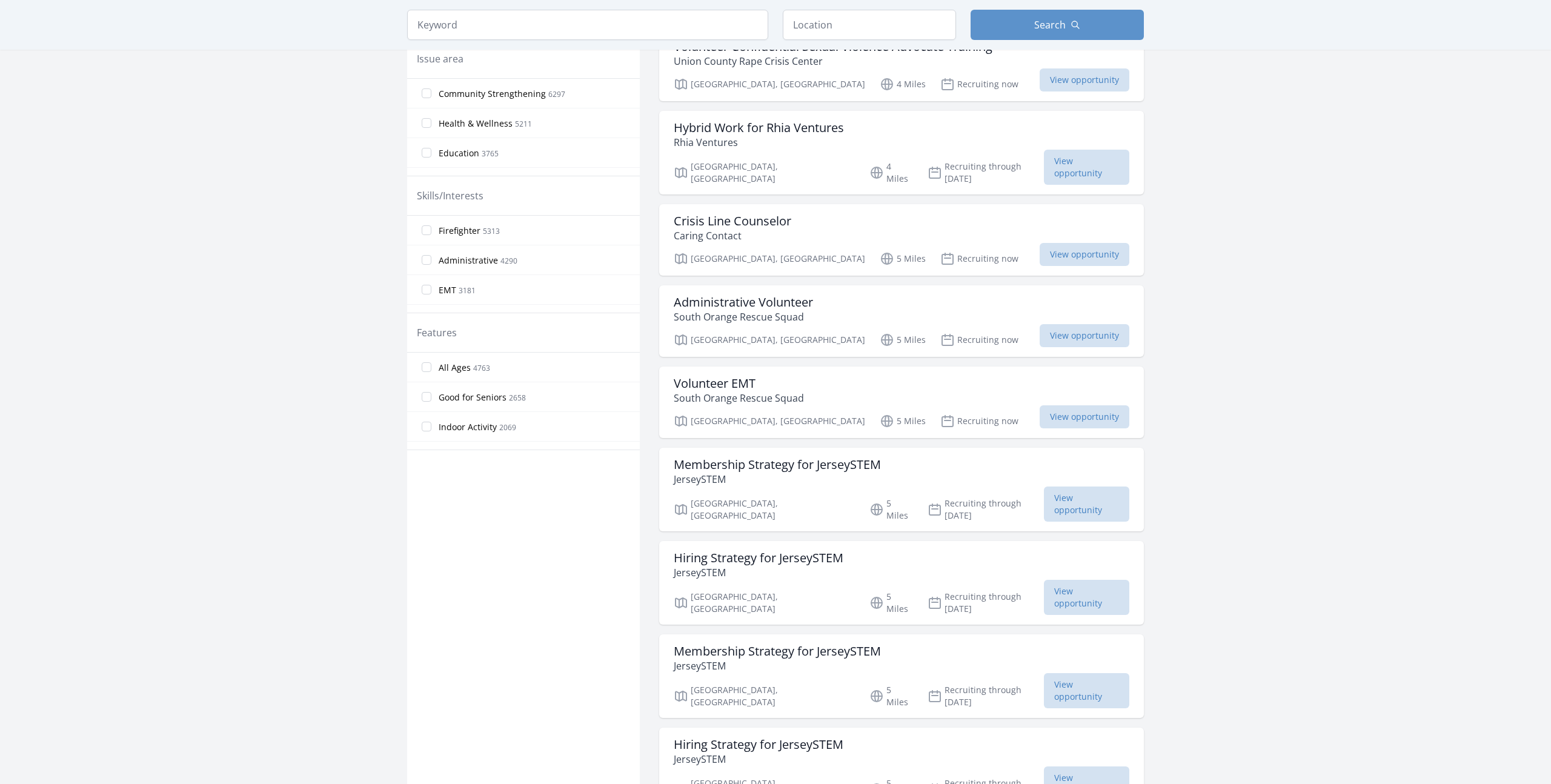
scroll to position [393, 0]
click at [507, 424] on span "2069" at bounding box center [508, 425] width 17 height 10
click at [432, 424] on input "Indoor Activity 2069" at bounding box center [427, 424] width 10 height 10
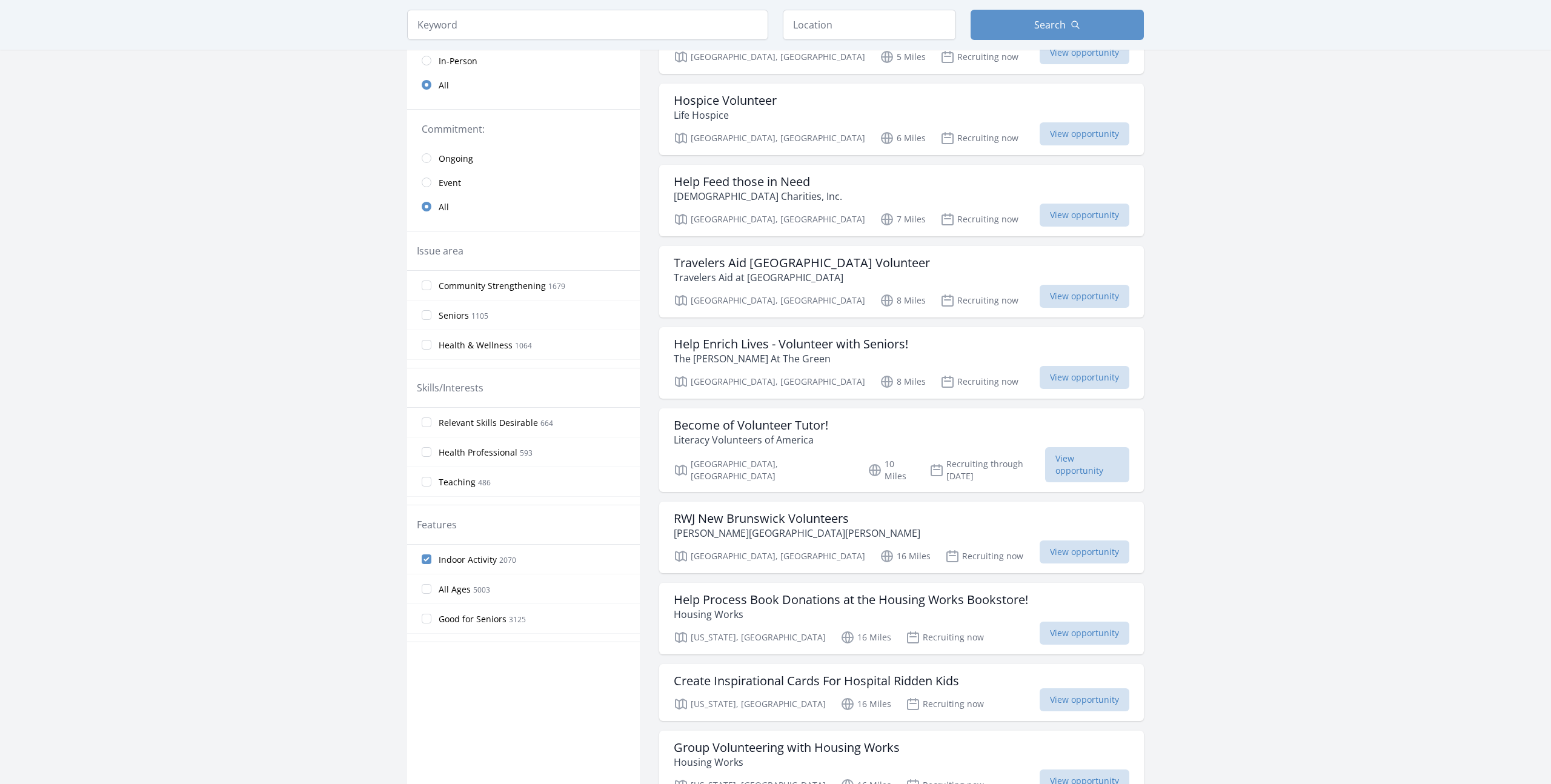
scroll to position [172, 0]
click at [464, 160] on span "Ongoing" at bounding box center [456, 161] width 34 height 12
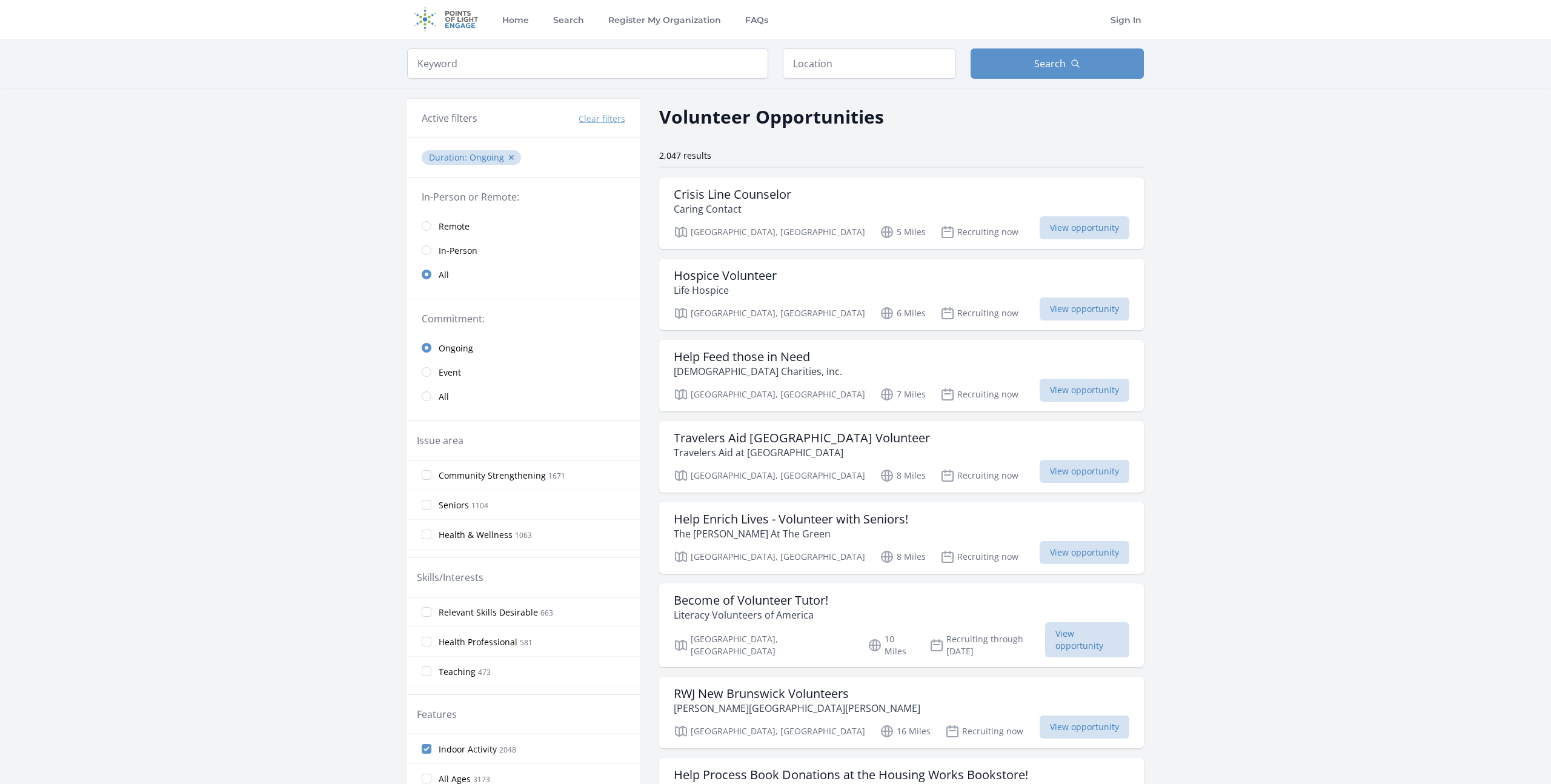
drag, startPoint x: 557, startPoint y: 47, endPoint x: 554, endPoint y: 54, distance: 7.6
click at [556, 49] on div "Keyword Location Search" at bounding box center [775, 63] width 776 height 50
click at [554, 54] on input "search" at bounding box center [588, 63] width 361 height 30
type input "stem"
click button "submit" at bounding box center [0, 0] width 0 height 0
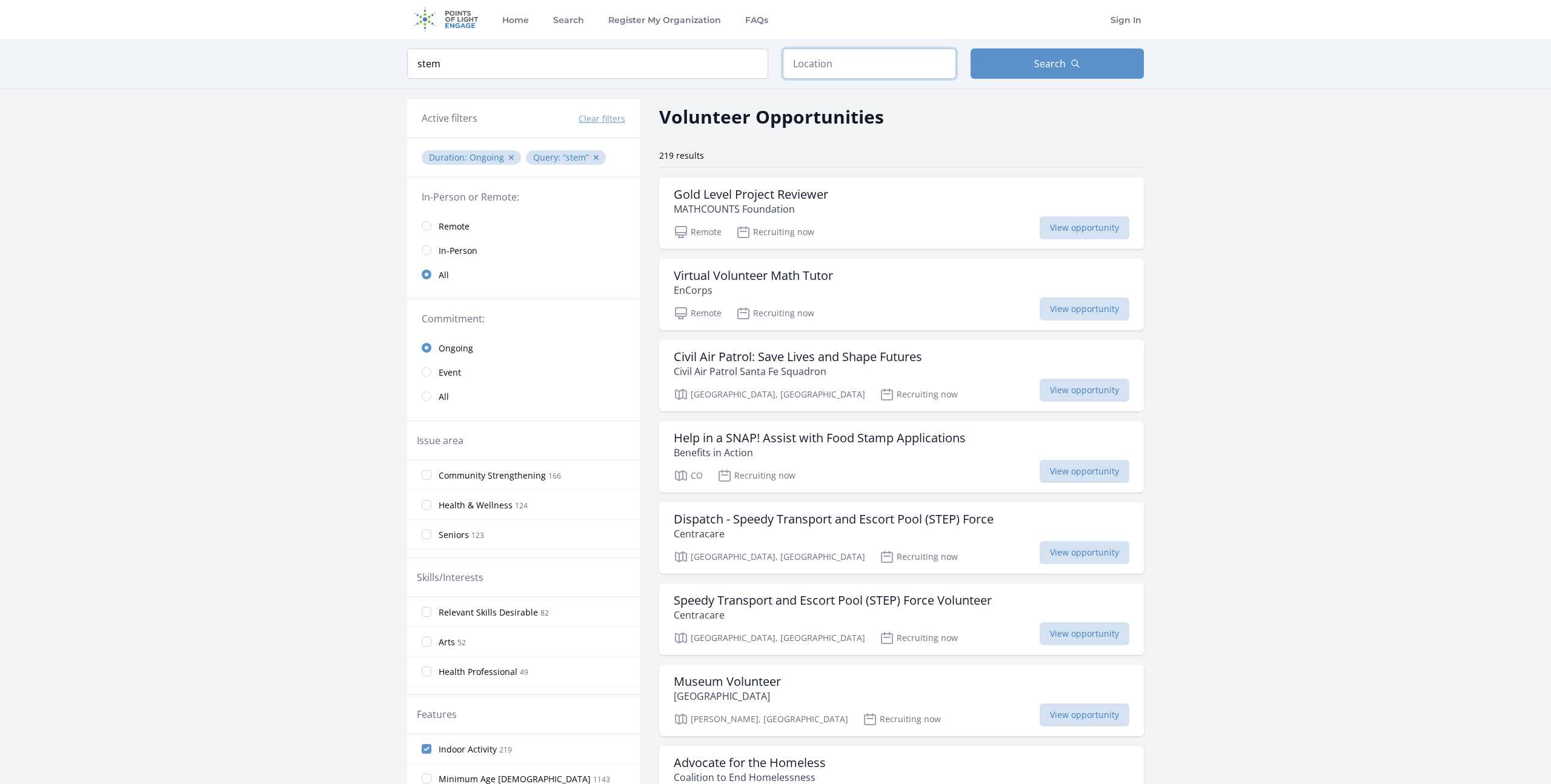
click at [864, 62] on input "text" at bounding box center [869, 63] width 173 height 30
type input "NJ, USA"
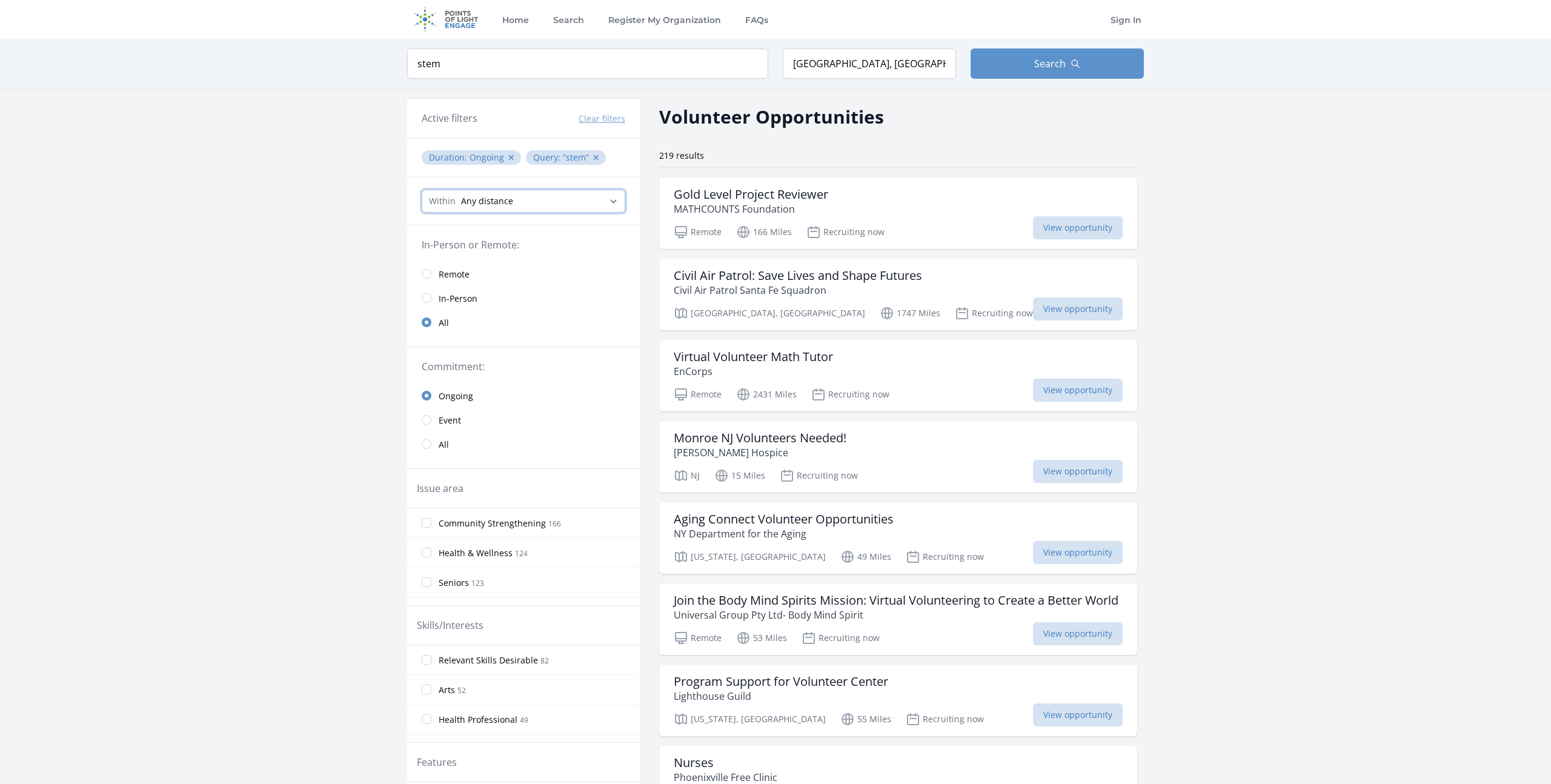
click at [529, 198] on select "Any distance , 5 Miles , 20 Miles , 50 Miles , 100 Miles" at bounding box center [523, 201] width 203 height 23
select select "80467"
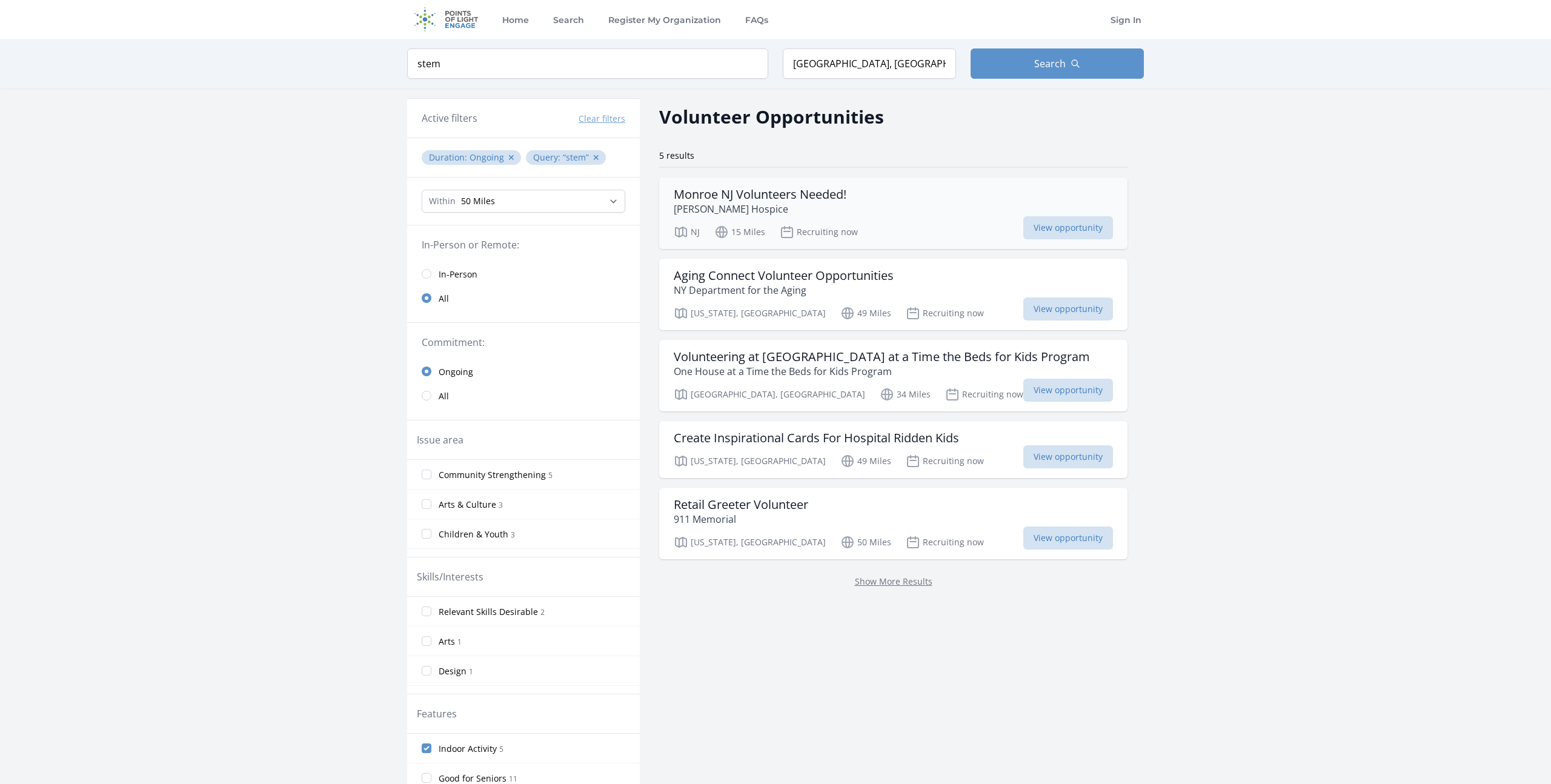
click at [696, 211] on p "Stein Hospice" at bounding box center [760, 209] width 173 height 14
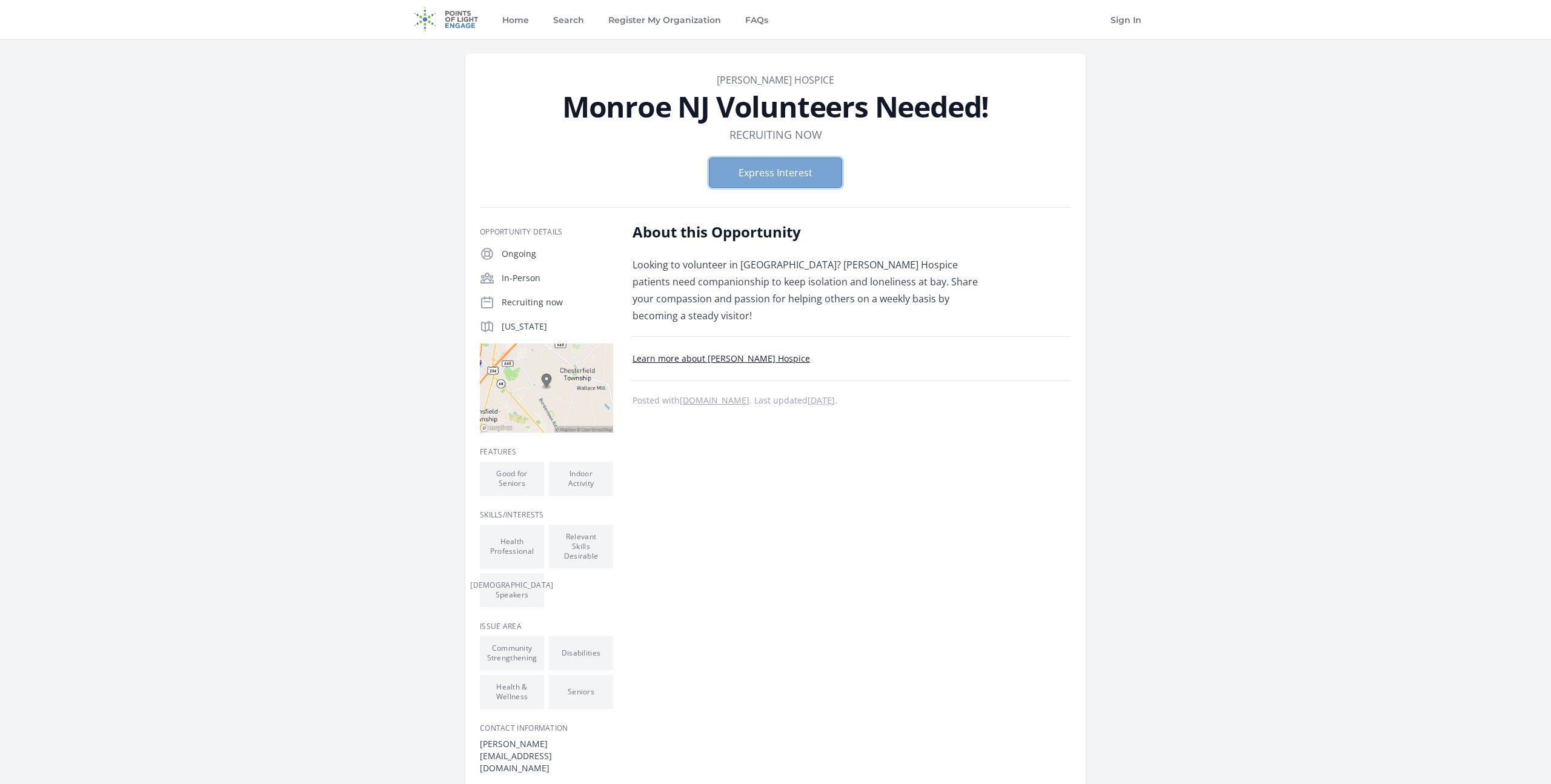
click at [728, 185] on button "Express Interest" at bounding box center [775, 173] width 133 height 30
click at [417, 19] on img at bounding box center [447, 19] width 78 height 39
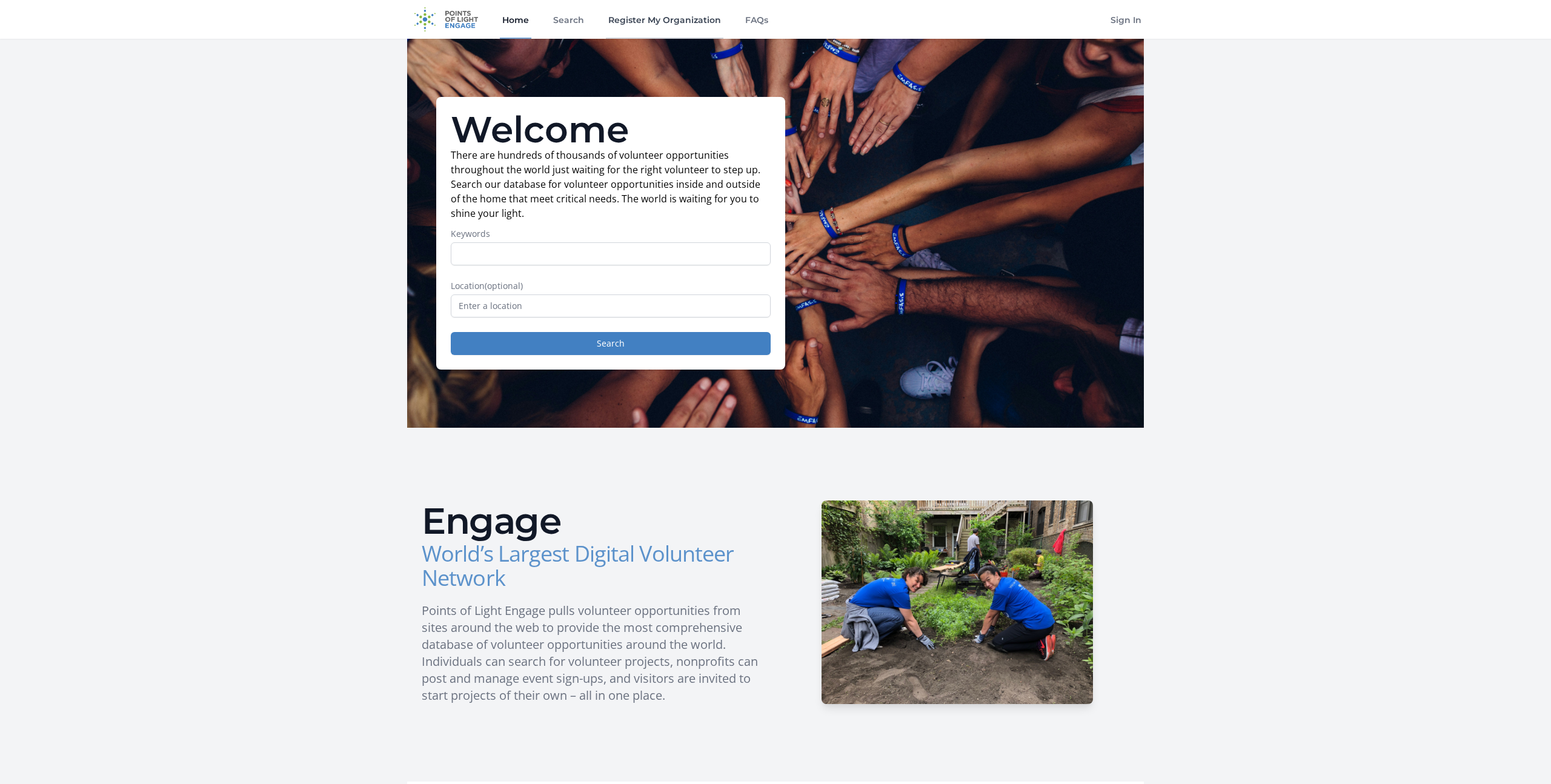
click at [621, 26] on link "Register My Organization" at bounding box center [664, 19] width 118 height 39
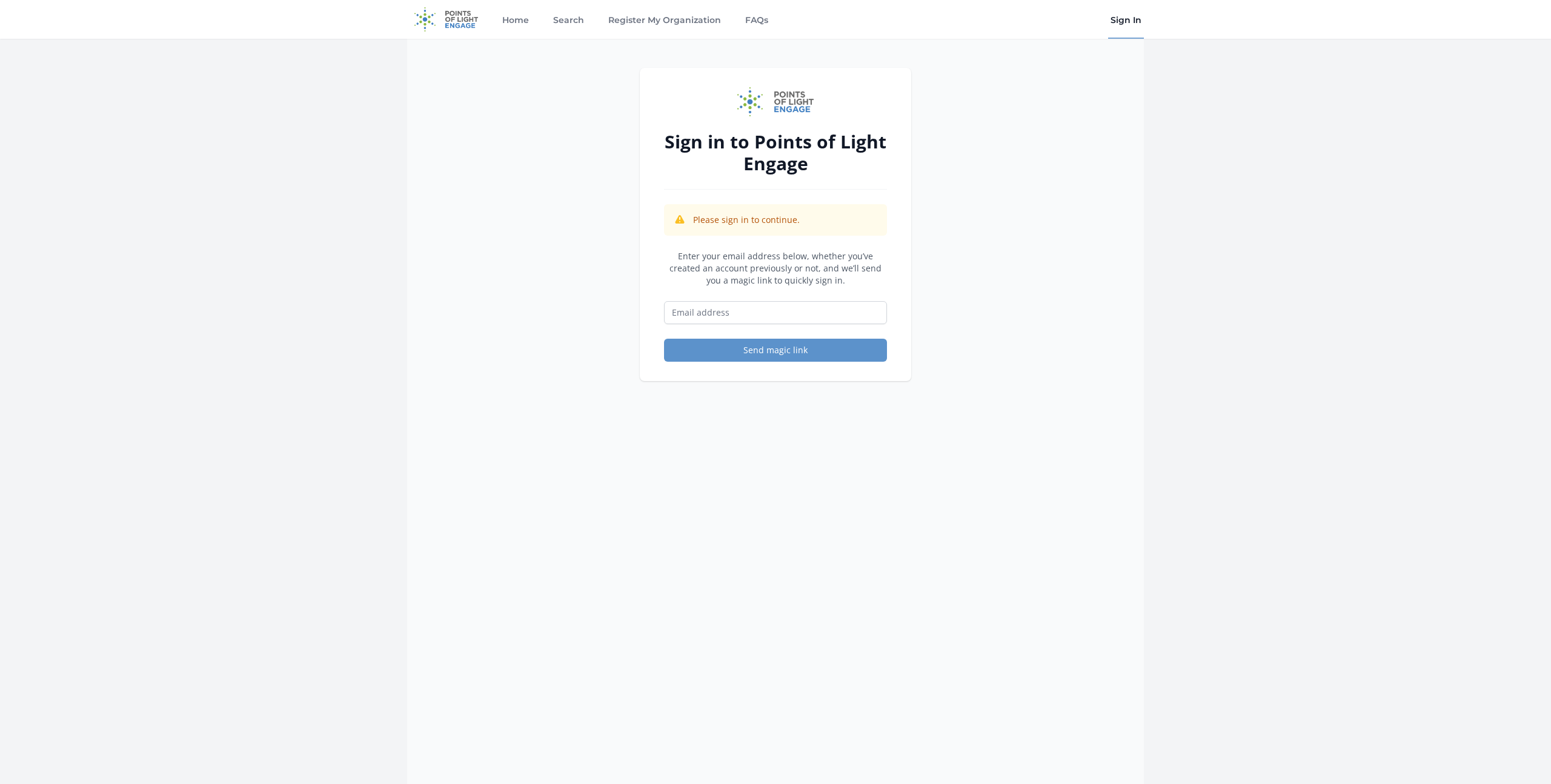
click at [449, 24] on img at bounding box center [447, 19] width 78 height 39
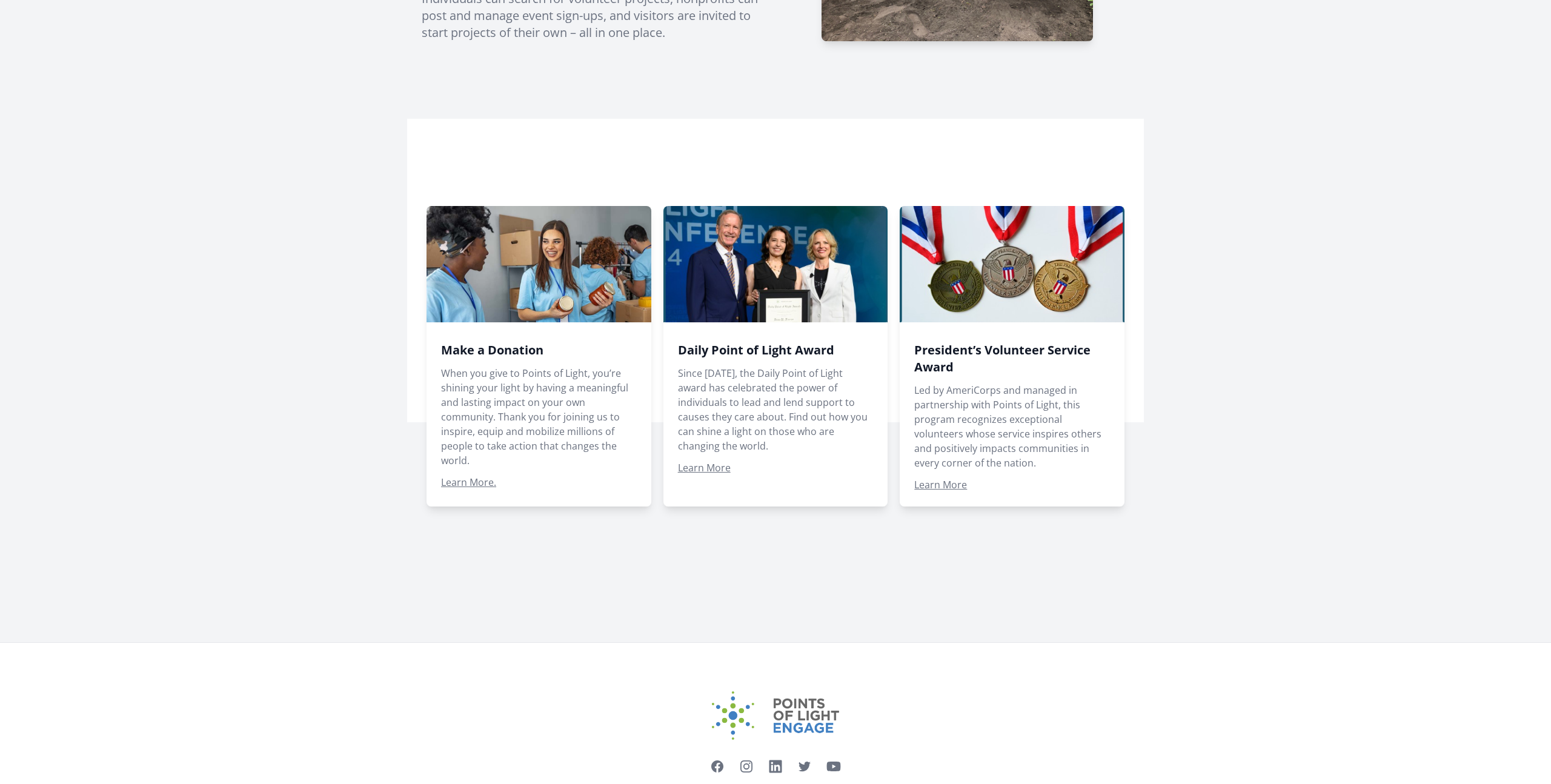
scroll to position [666, 0]
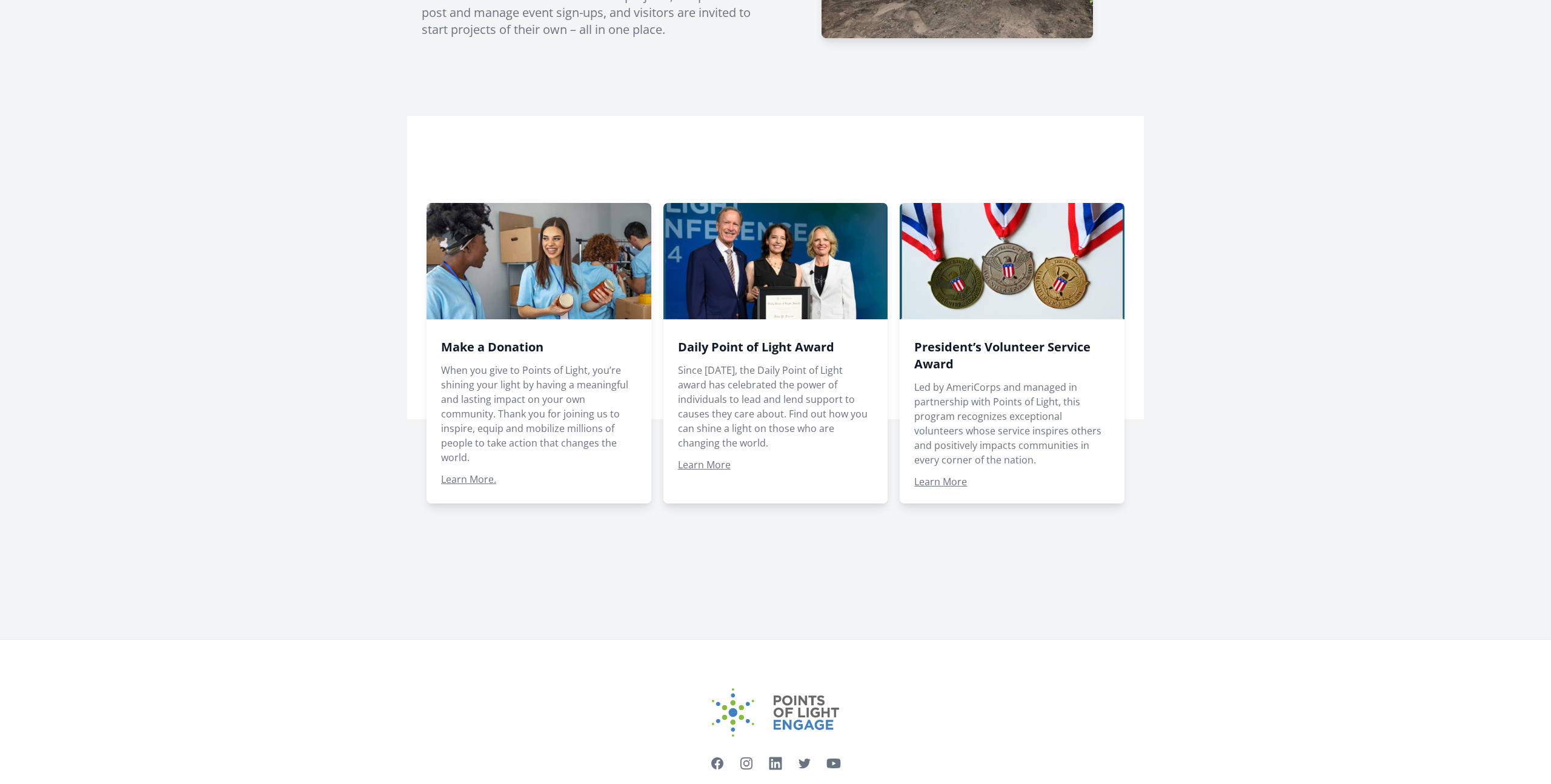
click at [833, 371] on span at bounding box center [776, 352] width 225 height 300
click at [925, 488] on span at bounding box center [1012, 352] width 225 height 300
